Goal: Information Seeking & Learning: Learn about a topic

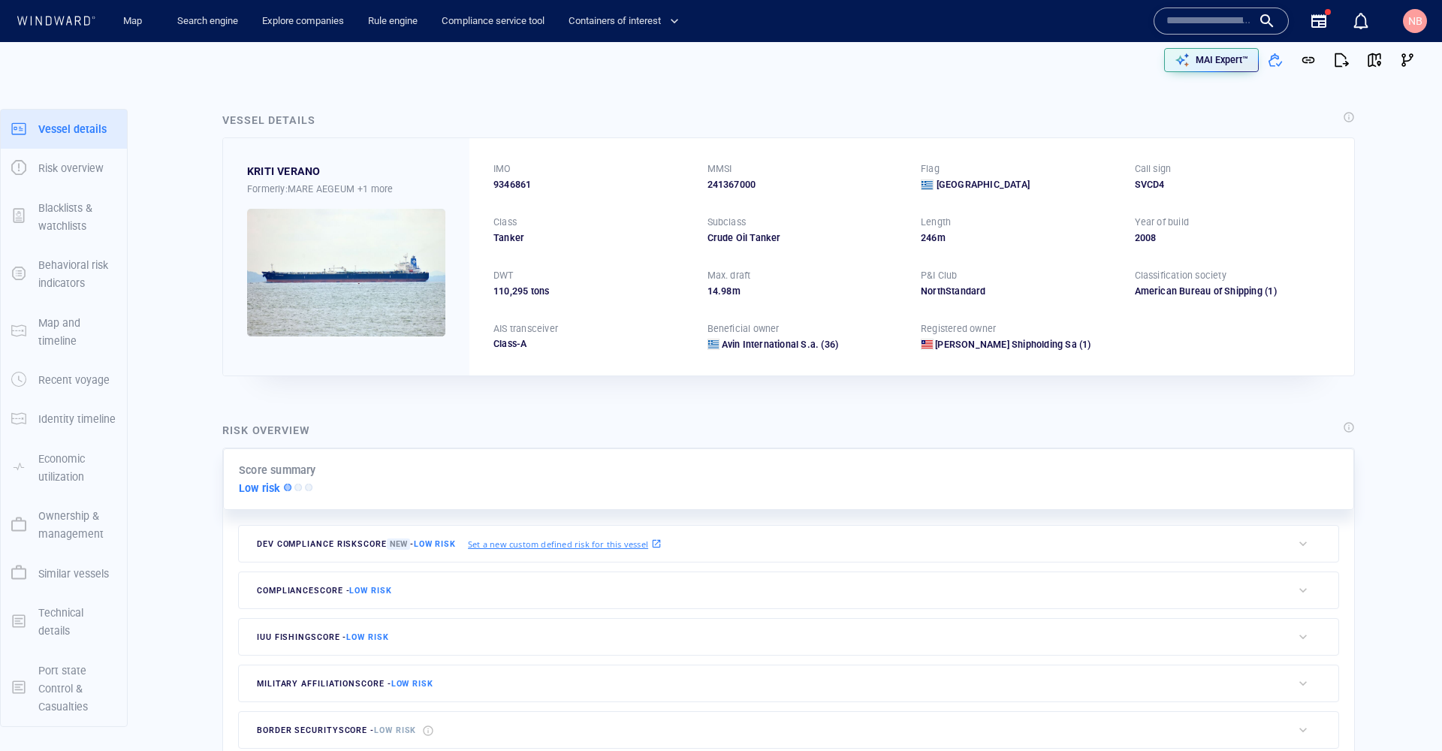
scroll to position [421873, 0]
click at [1208, 27] on input "text" at bounding box center [1209, 21] width 86 height 23
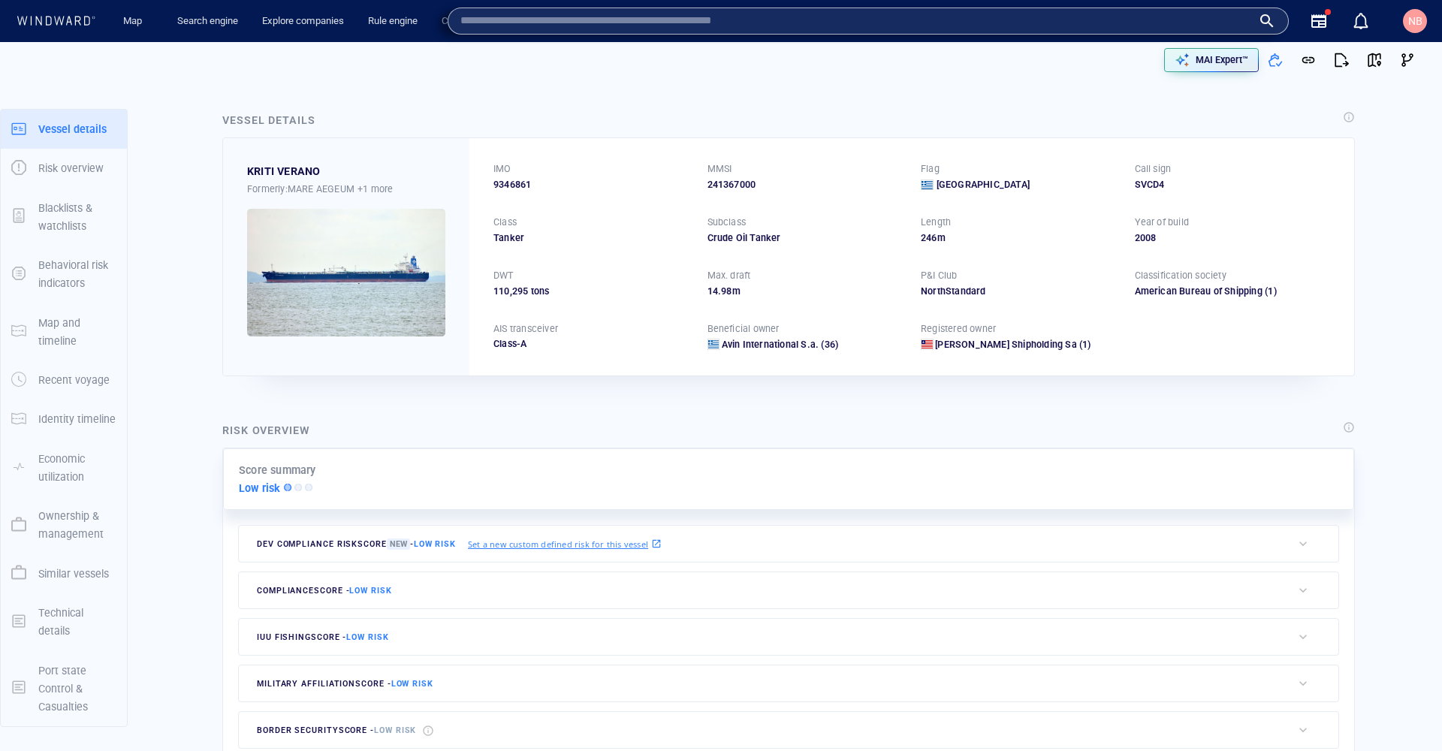
paste input "*******"
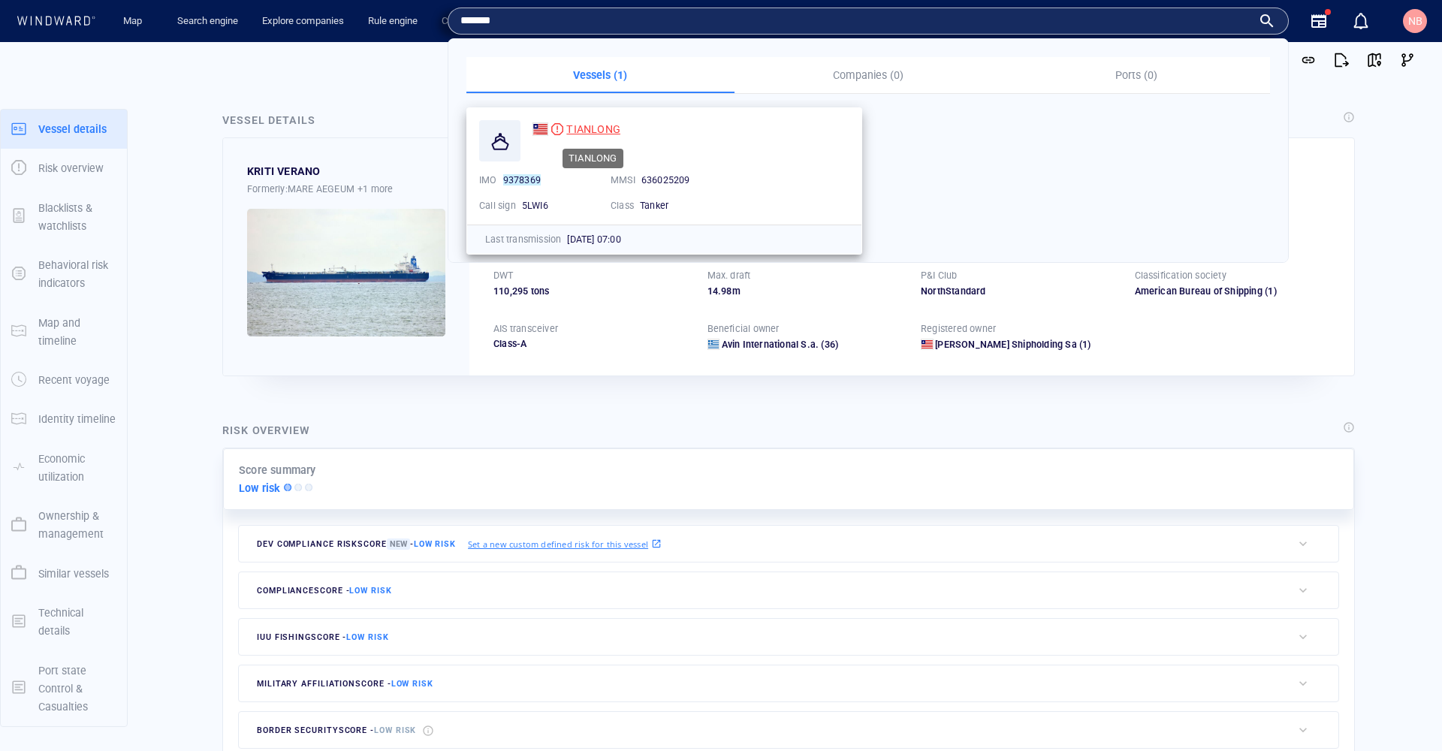
type input "*******"
click at [588, 128] on span "TIANLONG" at bounding box center [593, 129] width 54 height 12
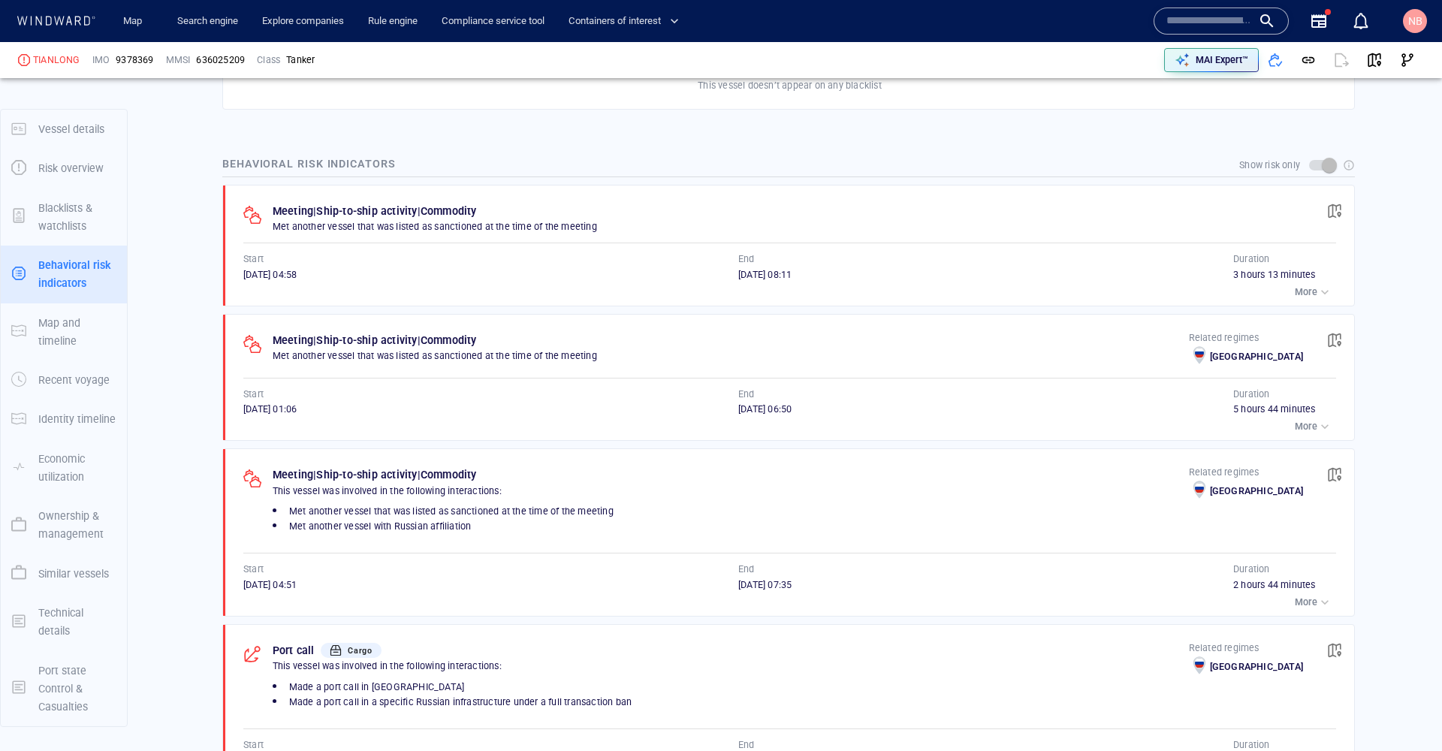
scroll to position [1026, 0]
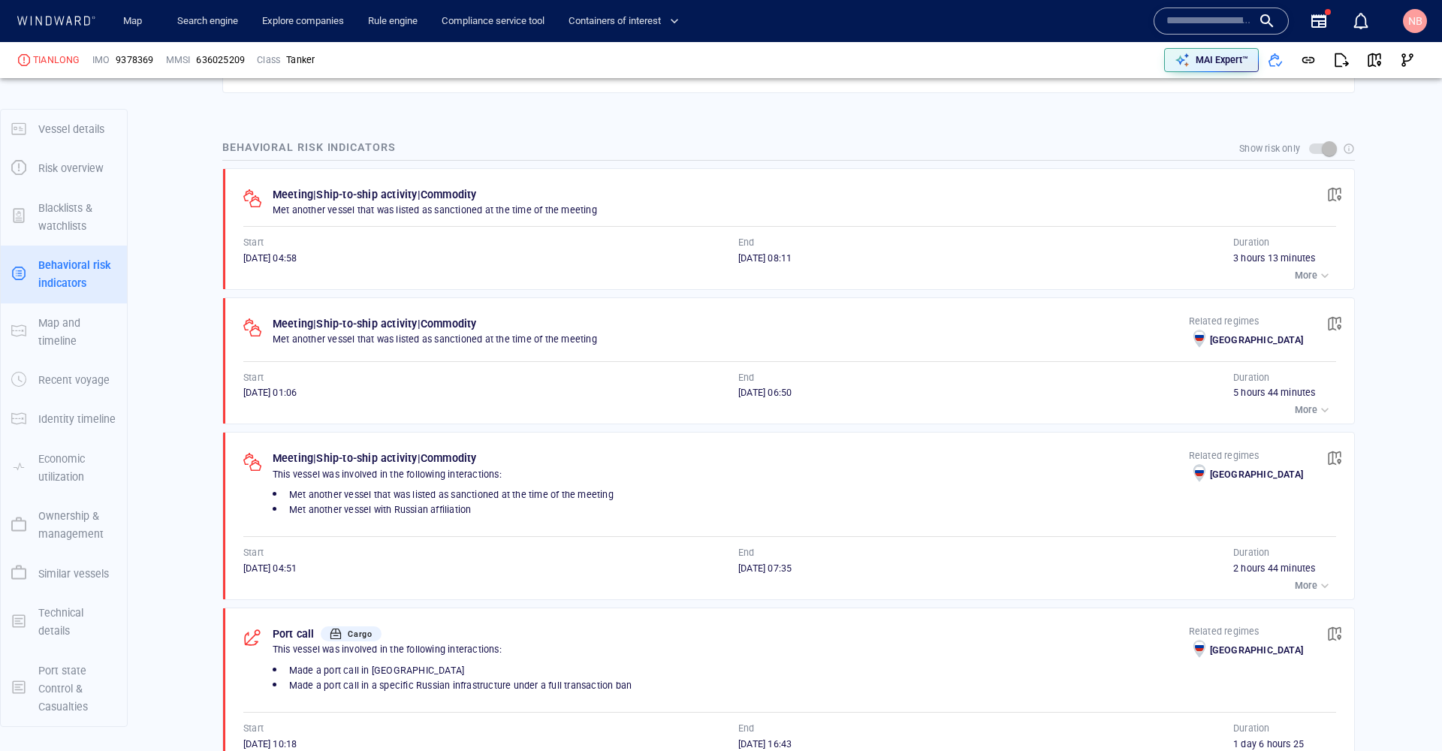
click at [1294, 269] on p "More" at bounding box center [1305, 276] width 23 height 14
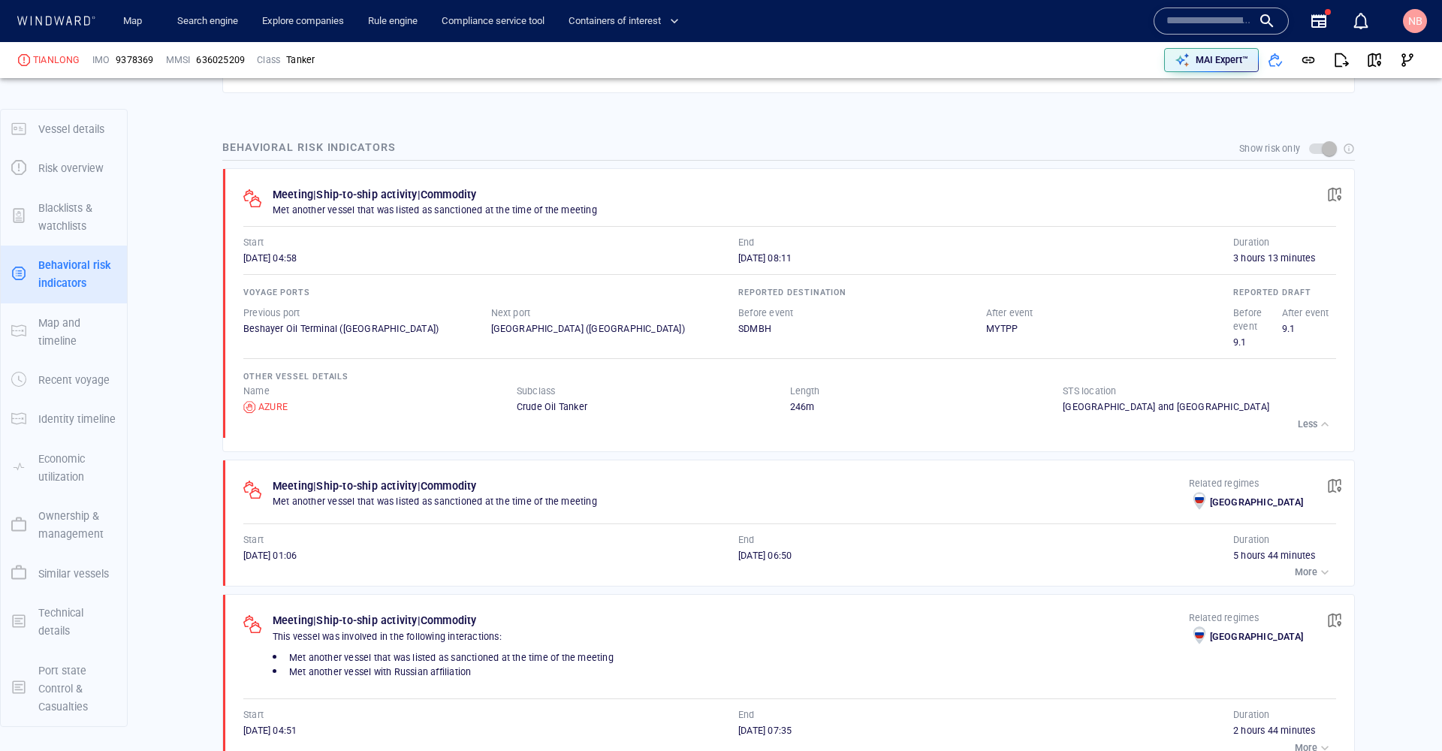
scroll to position [948, 0]
drag, startPoint x: 1307, startPoint y: 540, endPoint x: 1338, endPoint y: 376, distance: 166.5
click at [1317, 562] on div "button" at bounding box center [1324, 569] width 15 height 15
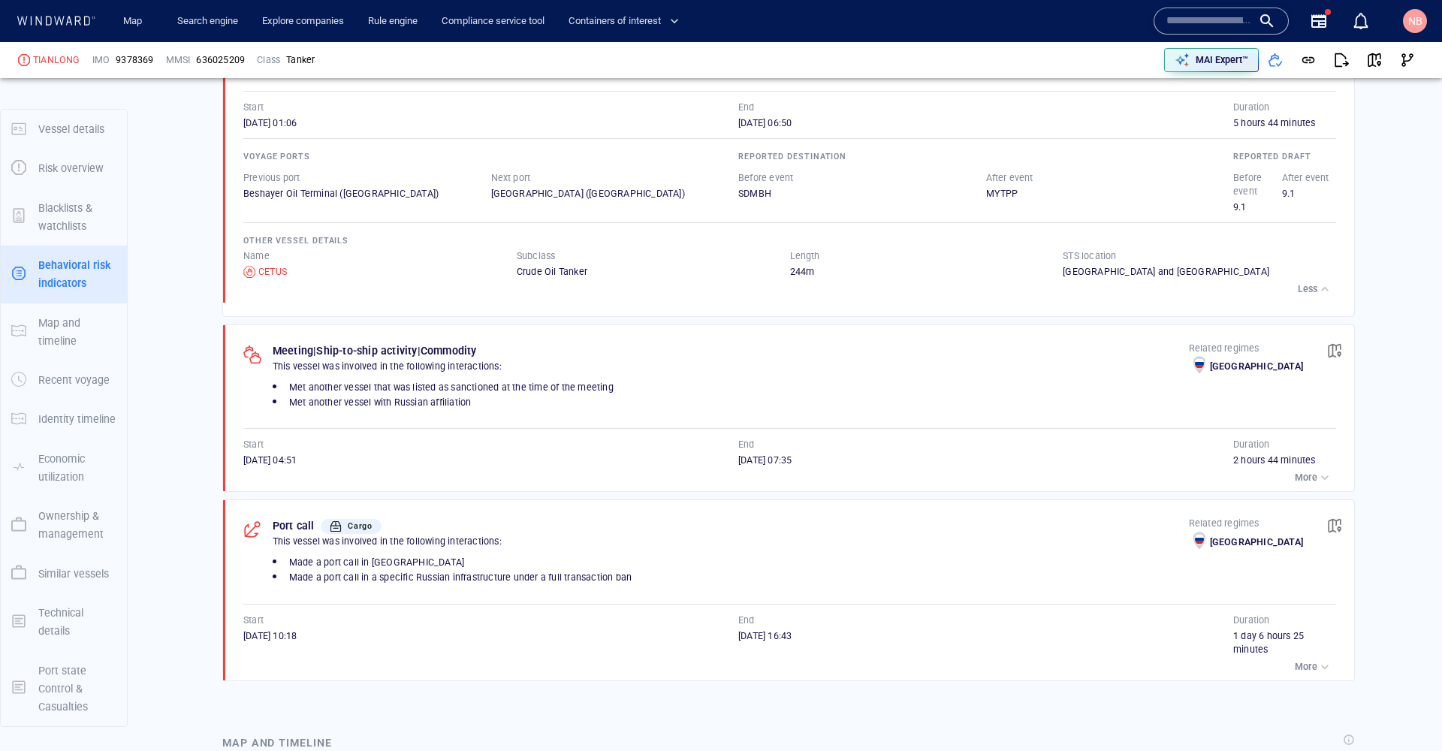
scroll to position [20646, 0]
click at [1294, 471] on p "More" at bounding box center [1305, 478] width 23 height 14
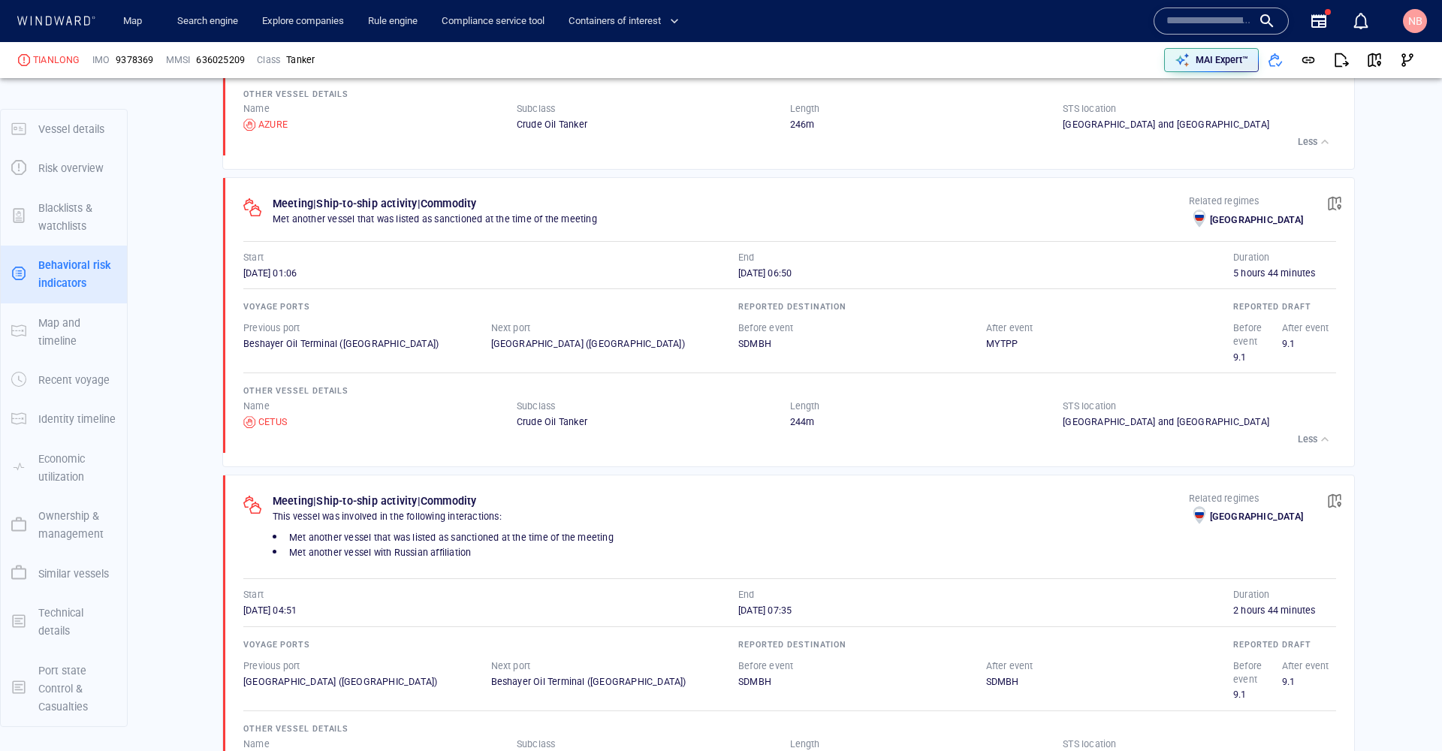
scroll to position [1221, 0]
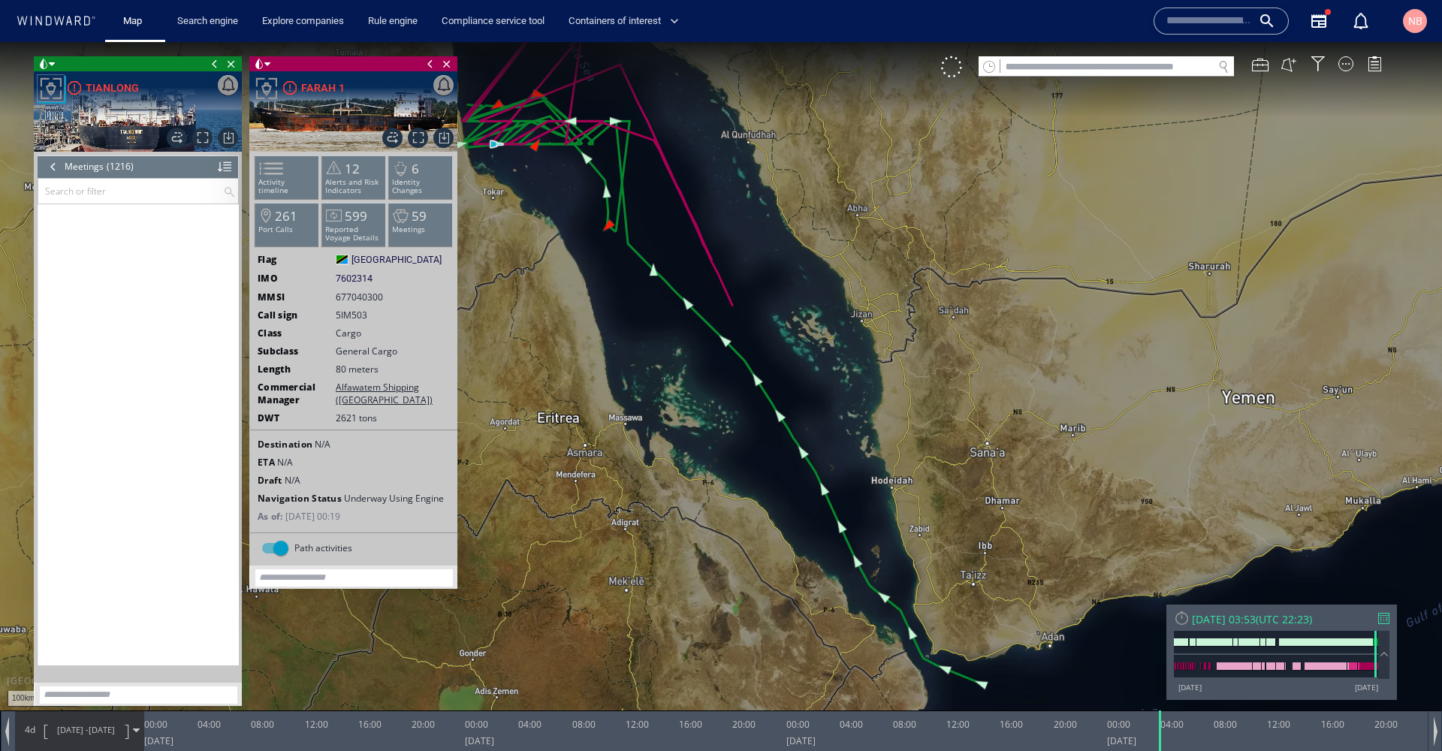
scroll to position [46135, 0]
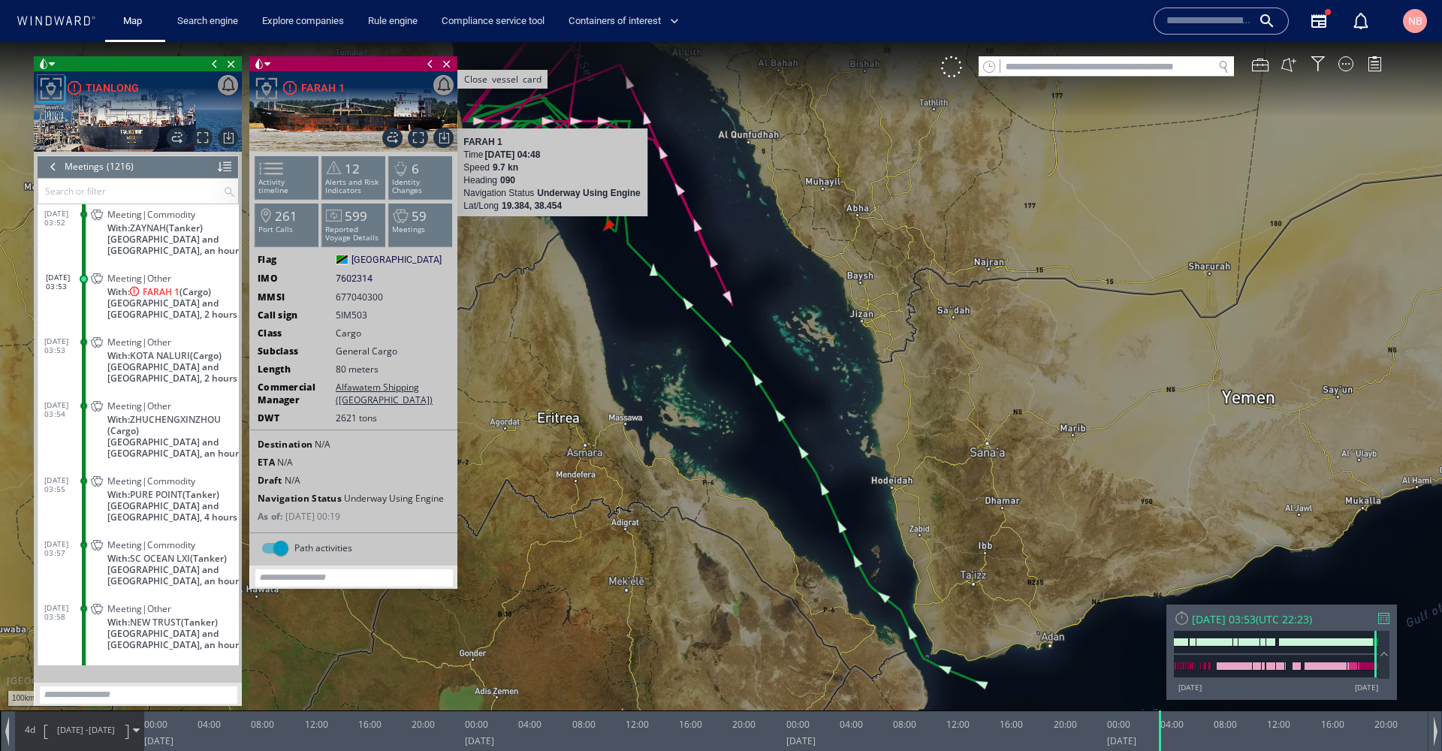
click at [446, 64] on span "Close vessel card" at bounding box center [446, 63] width 17 height 15
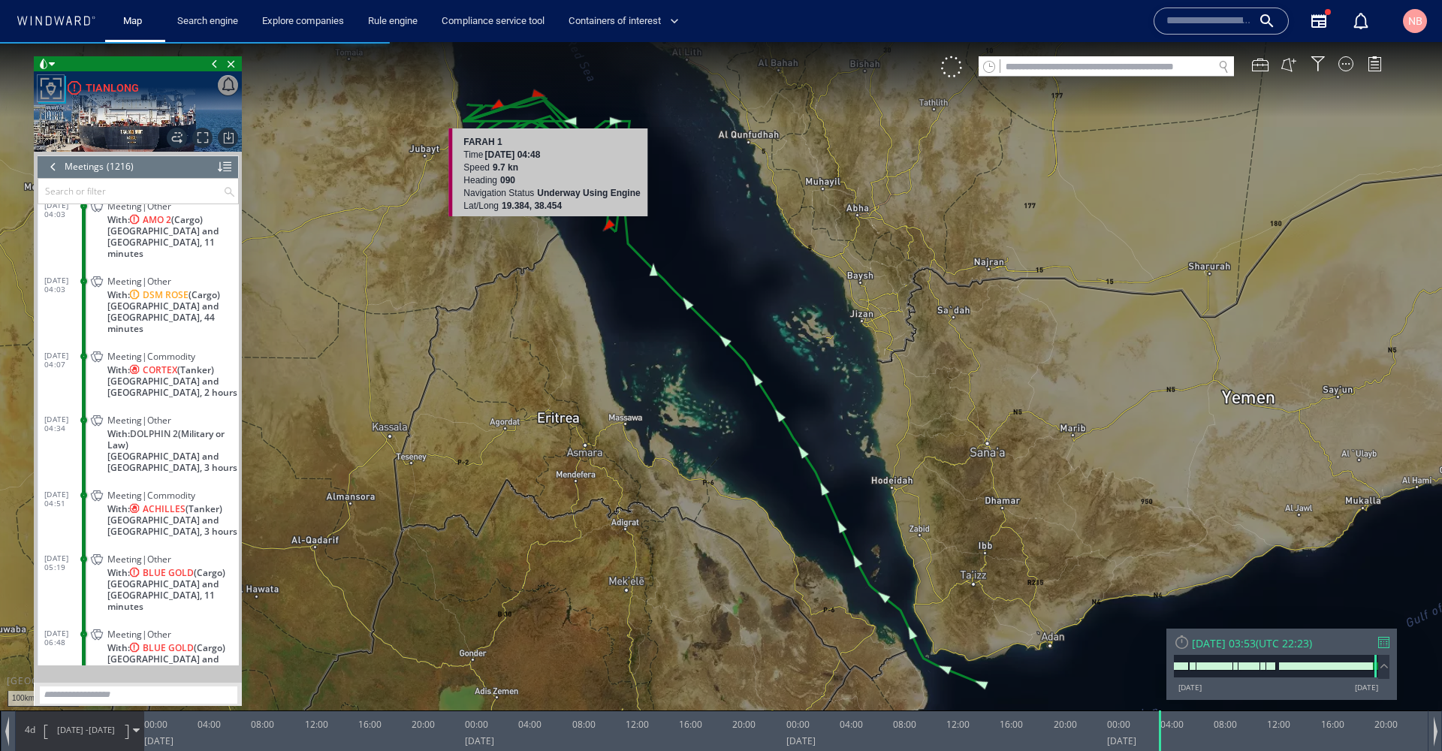
scroll to position [46490, 0]
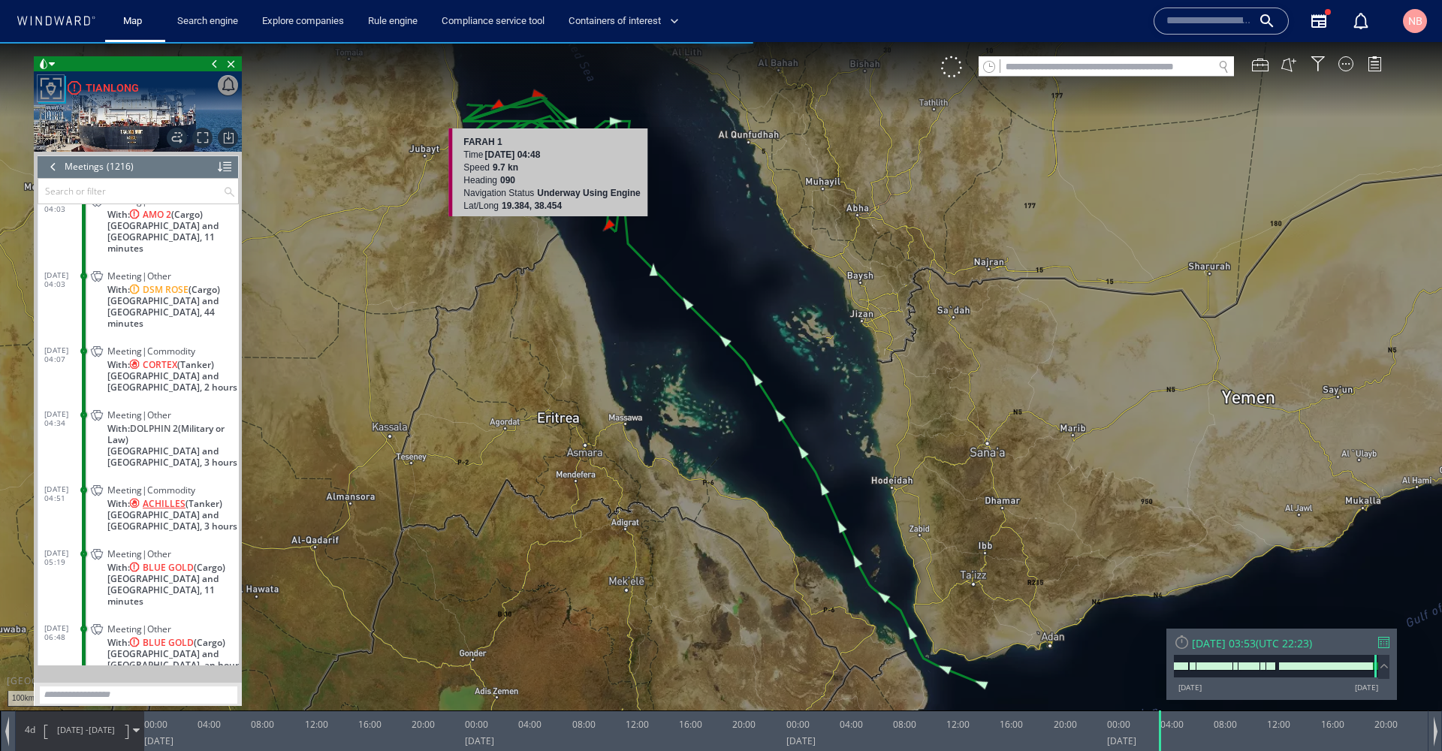
click at [154, 498] on span "ACHILLES" at bounding box center [164, 503] width 43 height 11
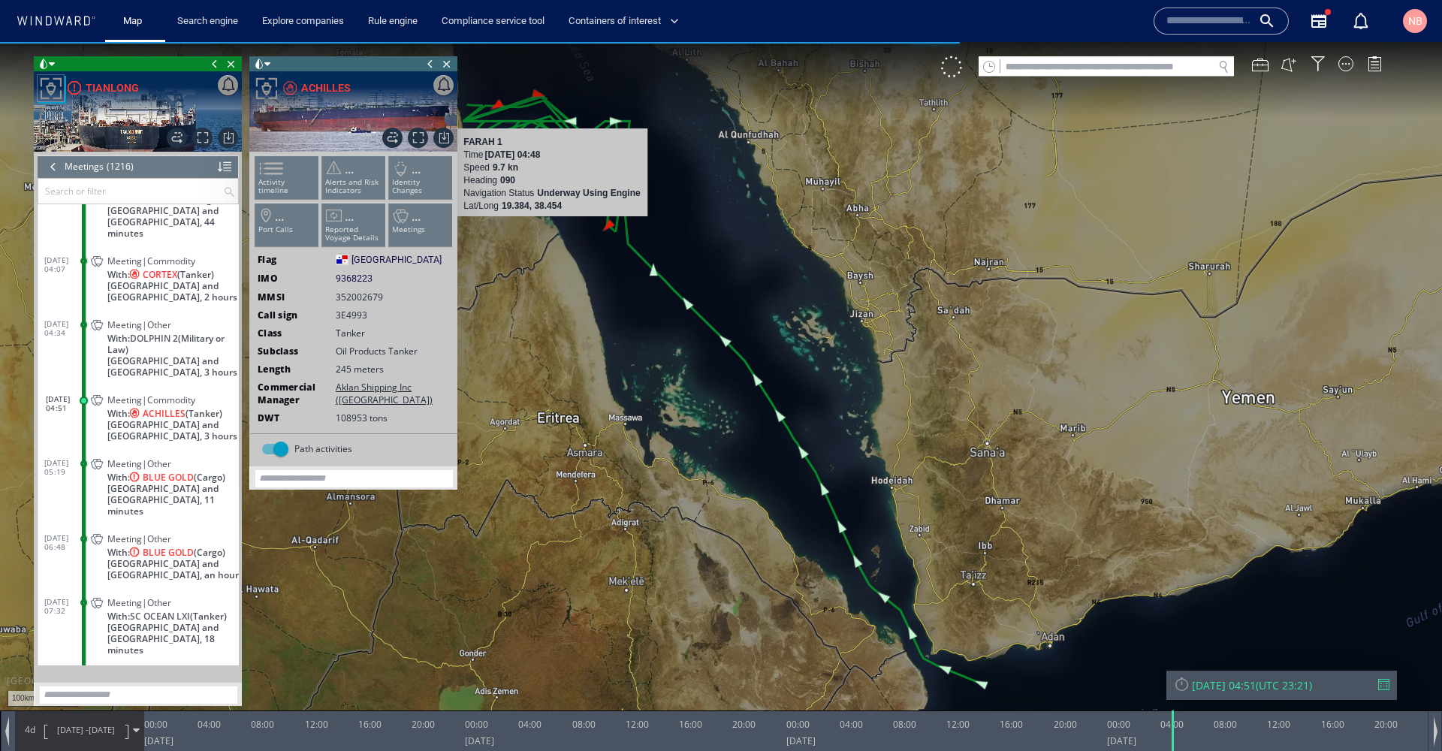
scroll to position [46580, 0]
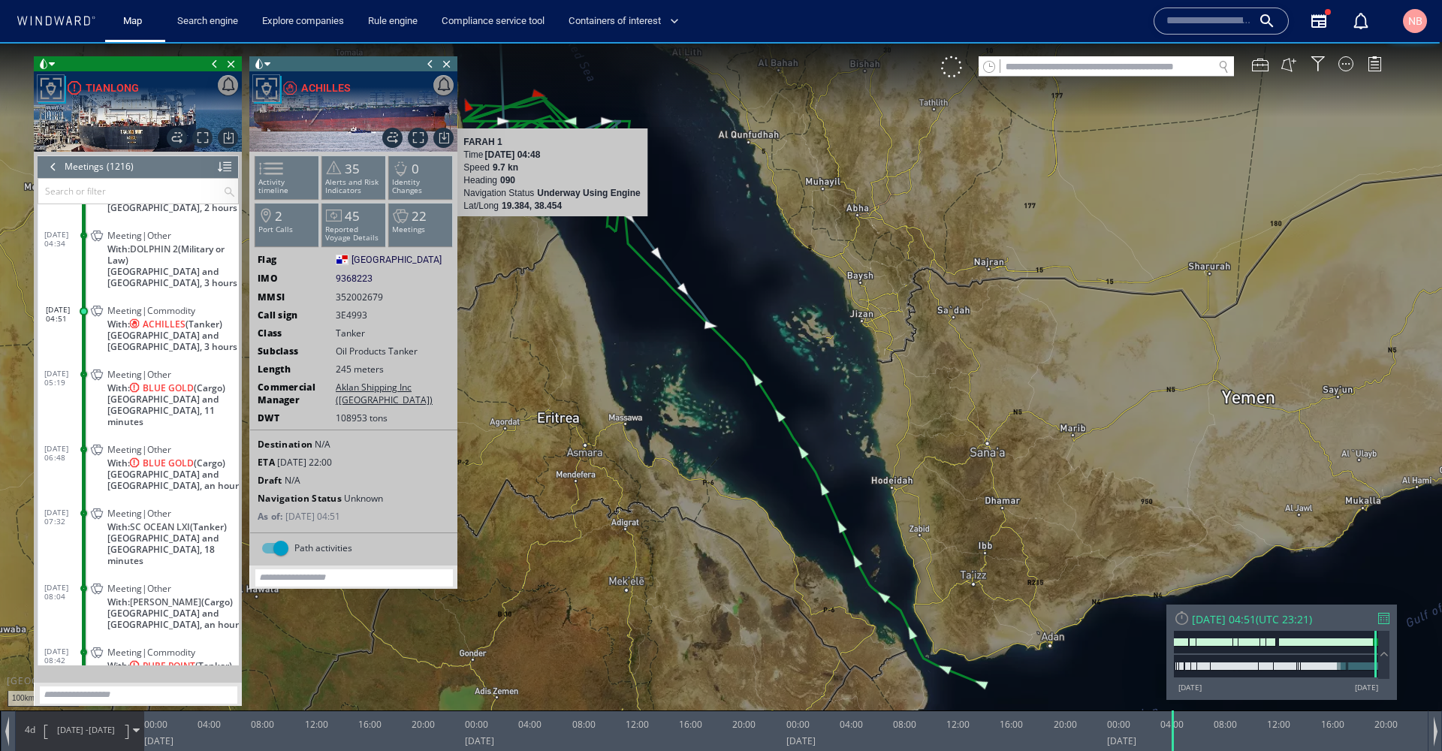
click at [266, 65] on span at bounding box center [267, 64] width 6 height 15
click at [304, 118] on li at bounding box center [307, 119] width 14 height 14
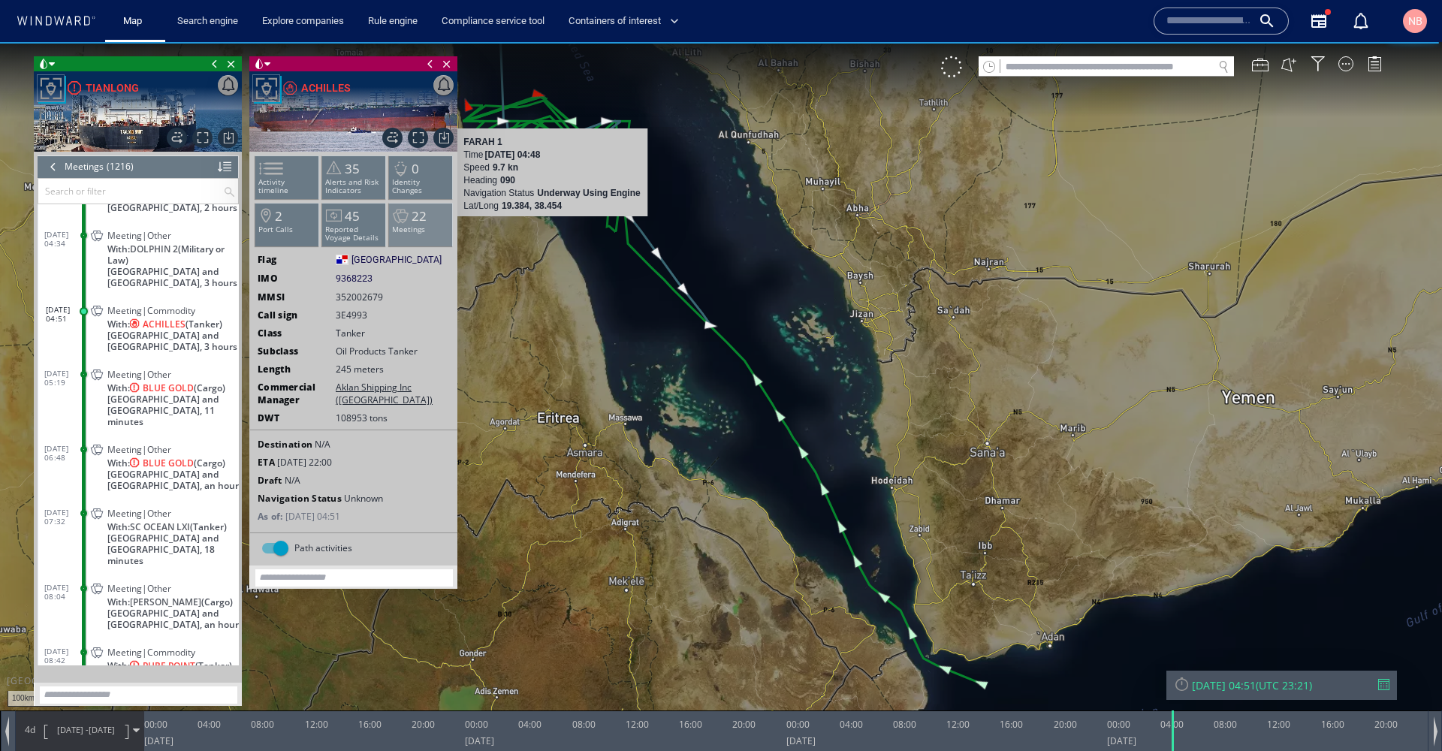
click at [419, 214] on span "22" at bounding box center [418, 215] width 15 height 17
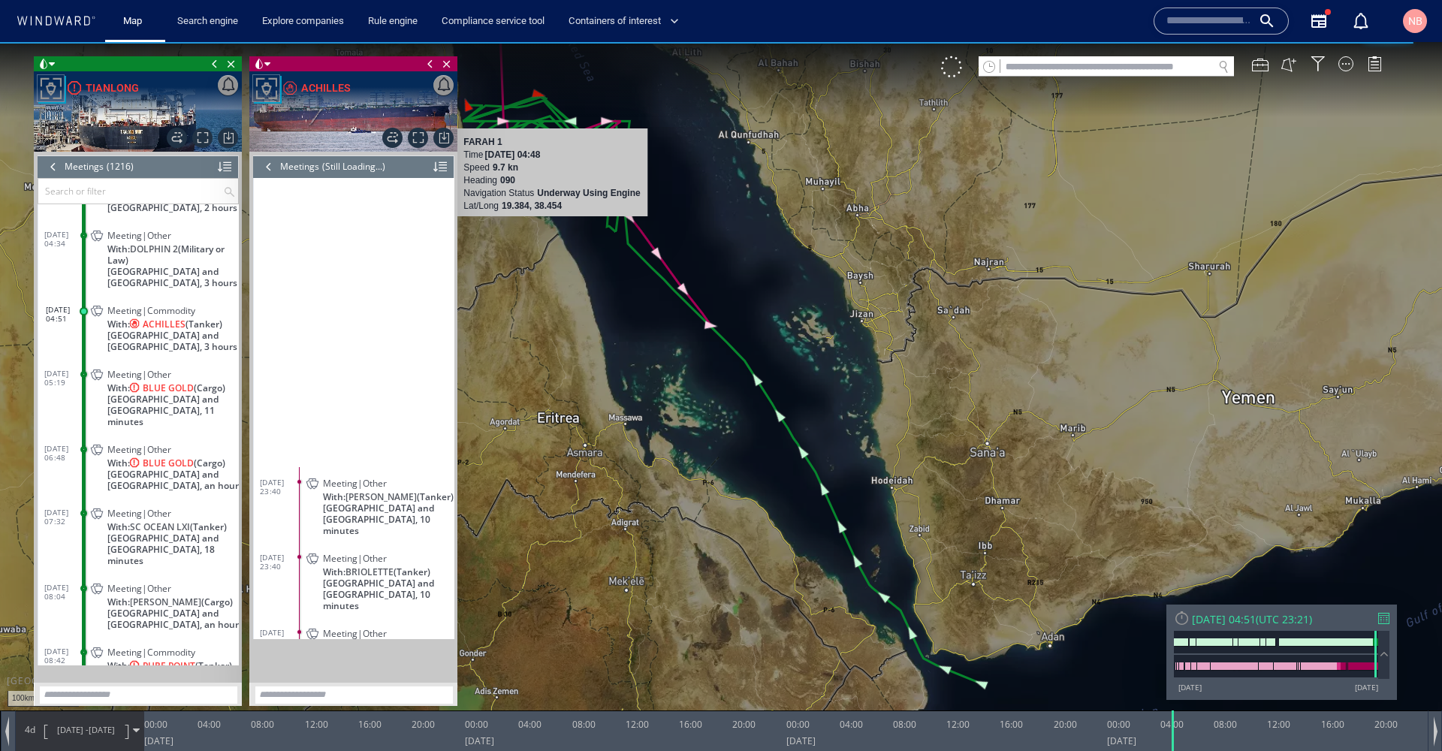
scroll to position [447, 0]
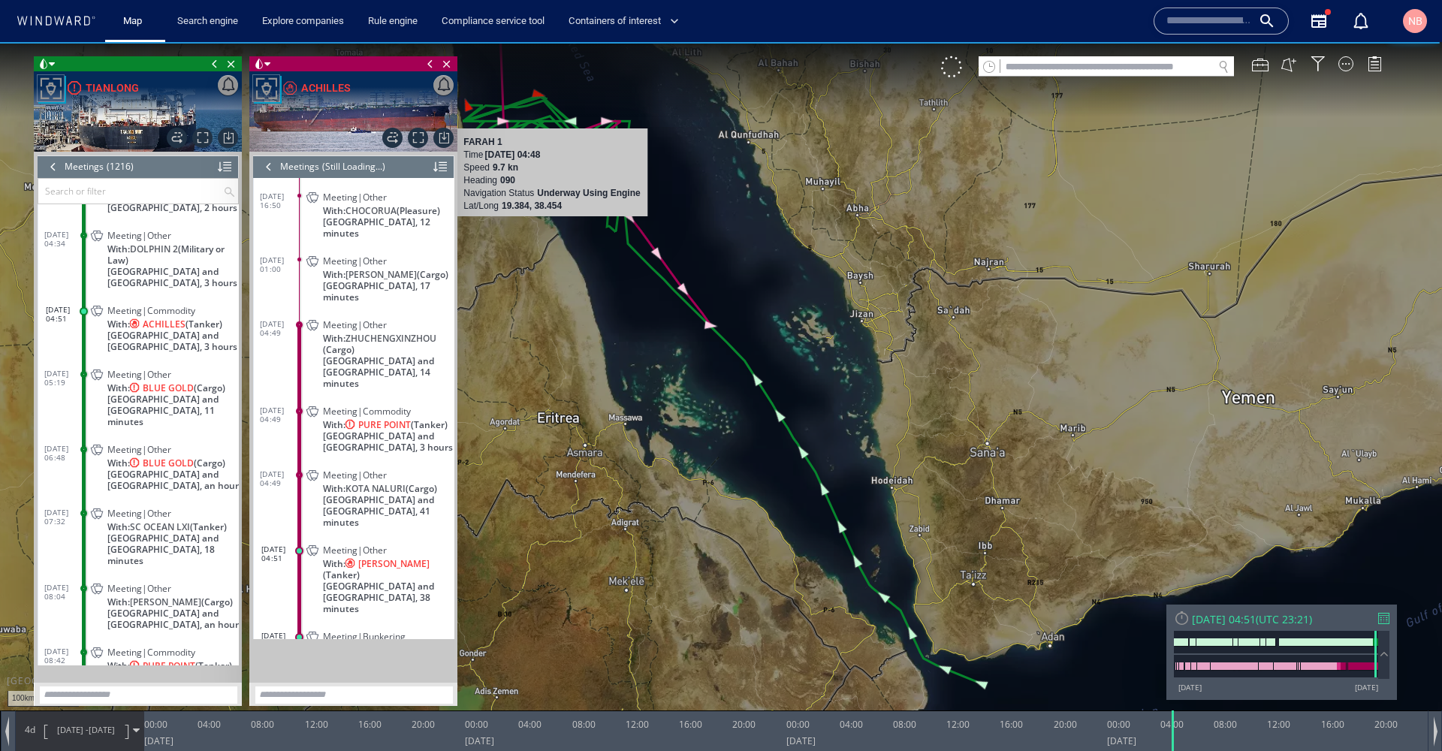
click at [676, 161] on canvas "Map" at bounding box center [721, 389] width 1442 height 694
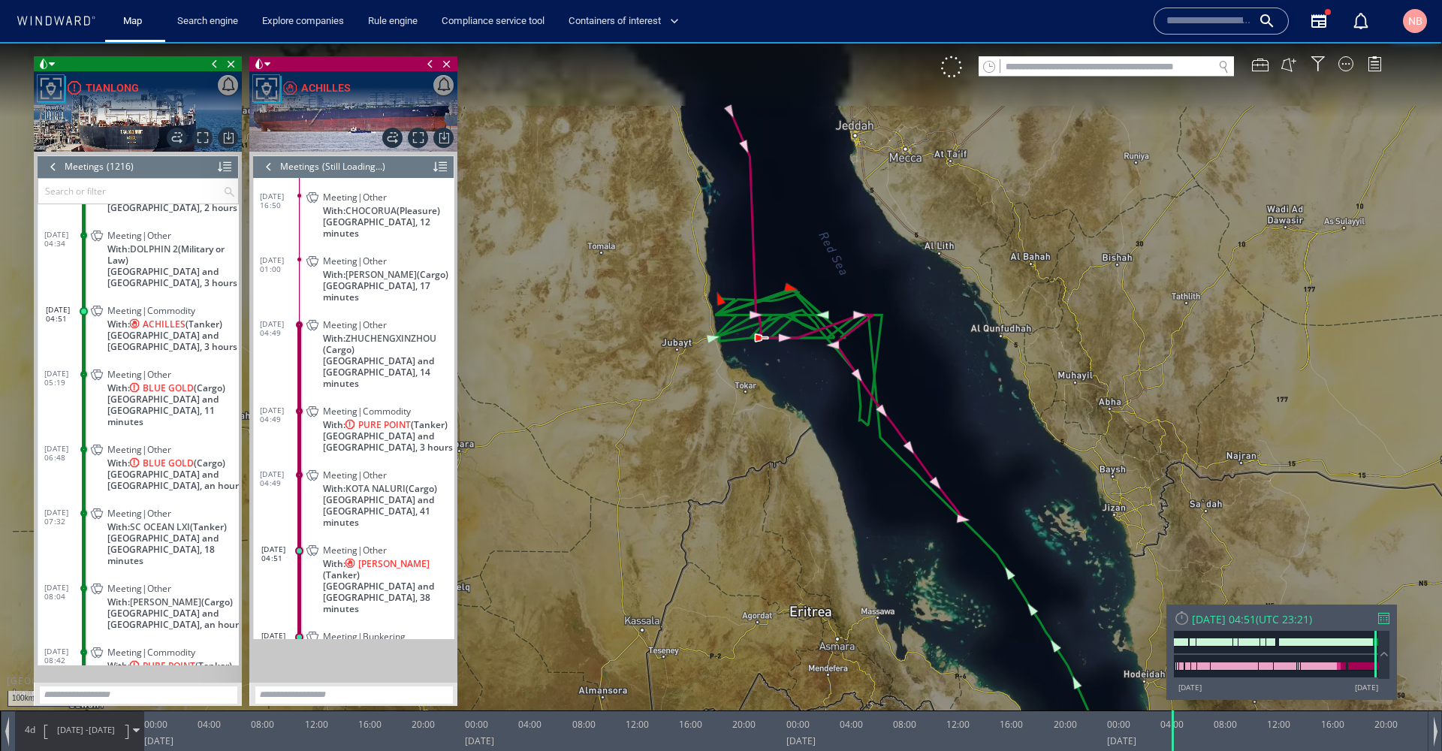
drag, startPoint x: 677, startPoint y: 161, endPoint x: 958, endPoint y: 394, distance: 364.7
click at [958, 394] on canvas "Map" at bounding box center [721, 389] width 1442 height 694
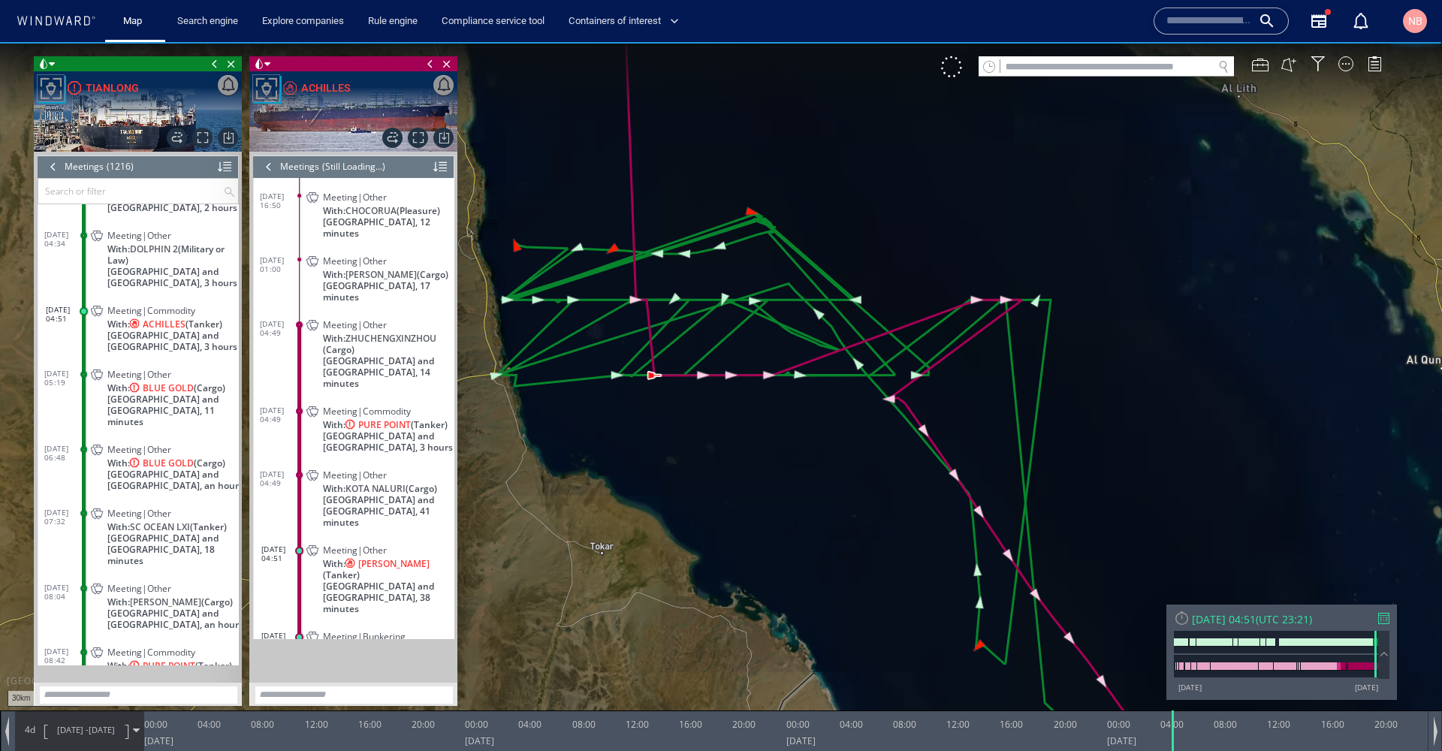
drag, startPoint x: 832, startPoint y: 456, endPoint x: 767, endPoint y: 396, distance: 88.7
click at [767, 396] on canvas "Map" at bounding box center [721, 389] width 1442 height 694
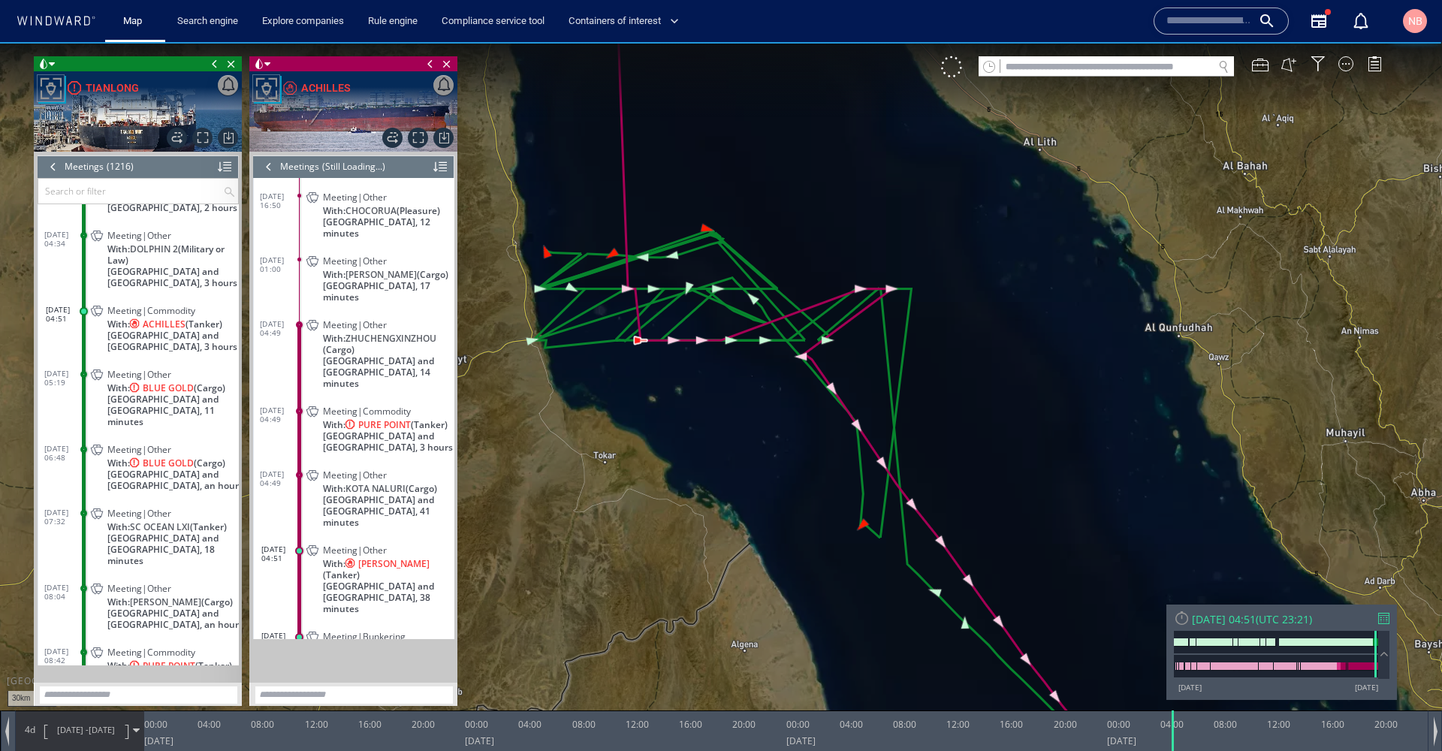
scroll to position [834, 0]
